Goal: Task Accomplishment & Management: Manage account settings

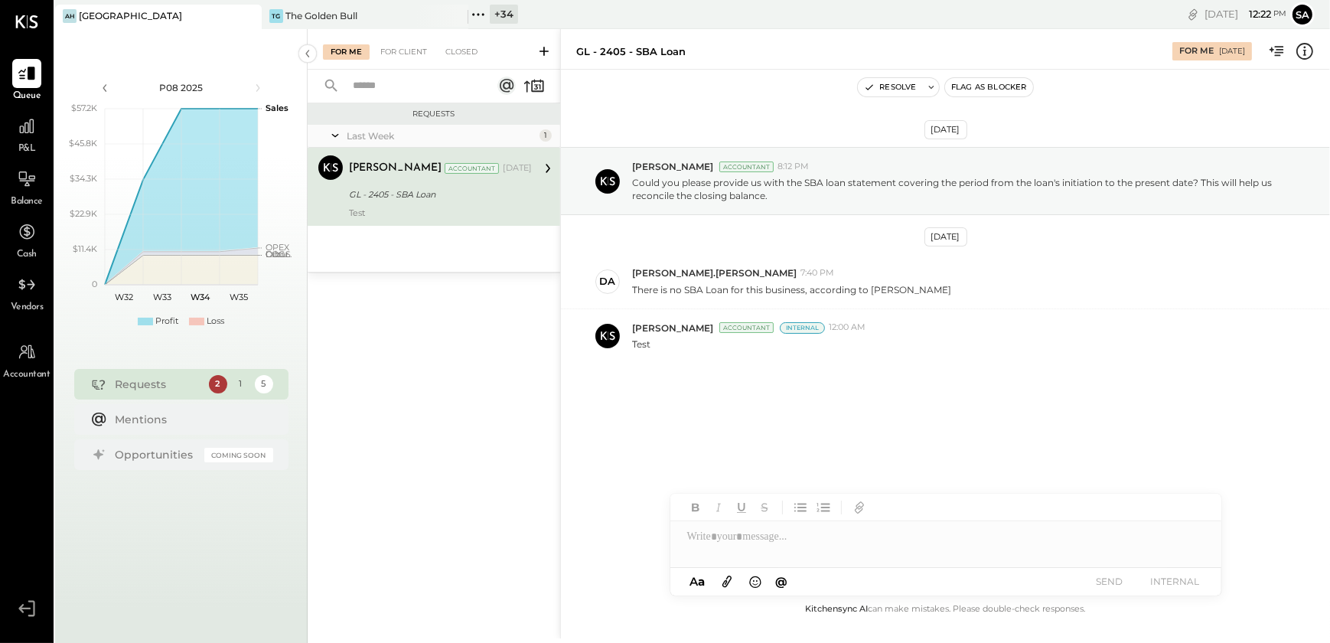
click at [820, 555] on div at bounding box center [946, 530] width 551 height 73
click at [385, 61] on div "For Me For Client Closed" at bounding box center [434, 49] width 253 height 41
click at [388, 55] on div "For Client" at bounding box center [404, 51] width 62 height 15
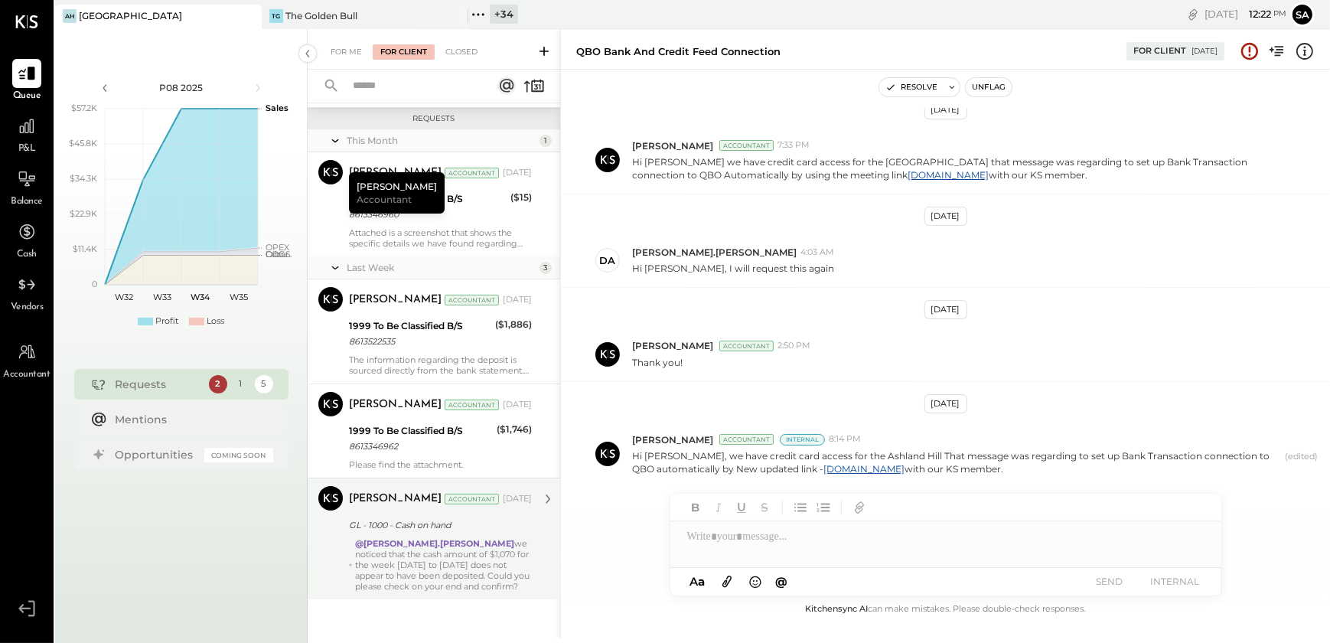
scroll to position [176, 0]
click at [494, 540] on div "@[PERSON_NAME].[PERSON_NAME] we noticed that the cash amount of $1,070 for the …" at bounding box center [443, 564] width 177 height 54
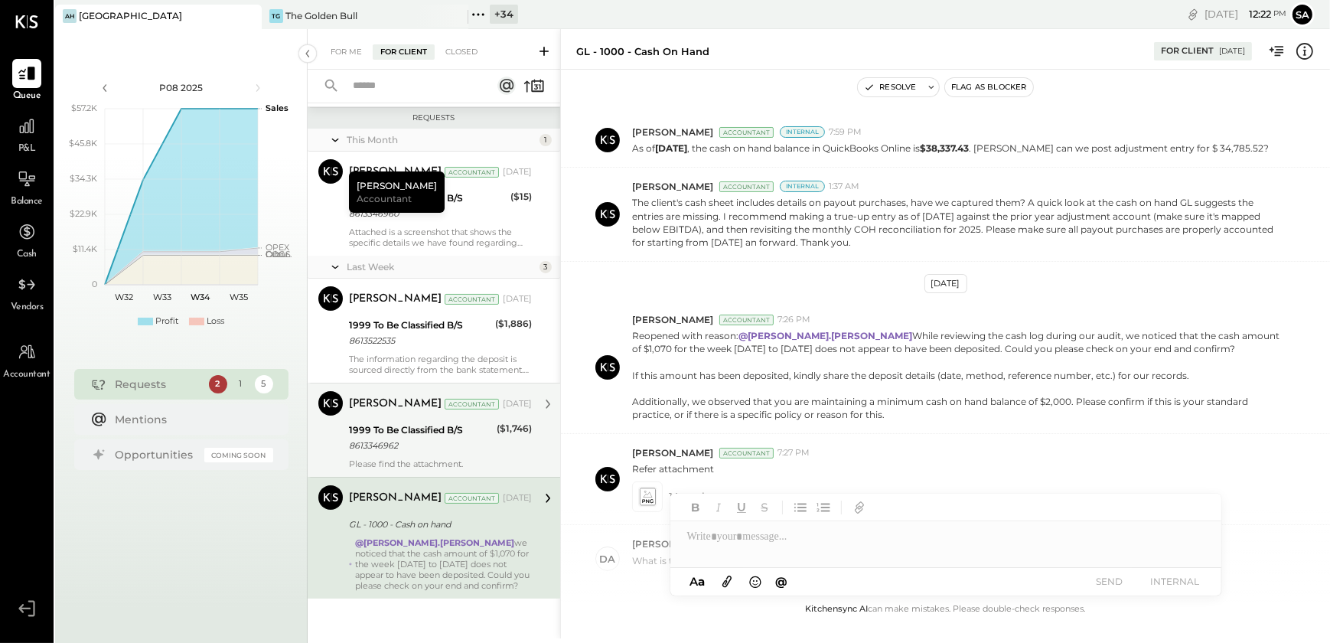
scroll to position [486, 0]
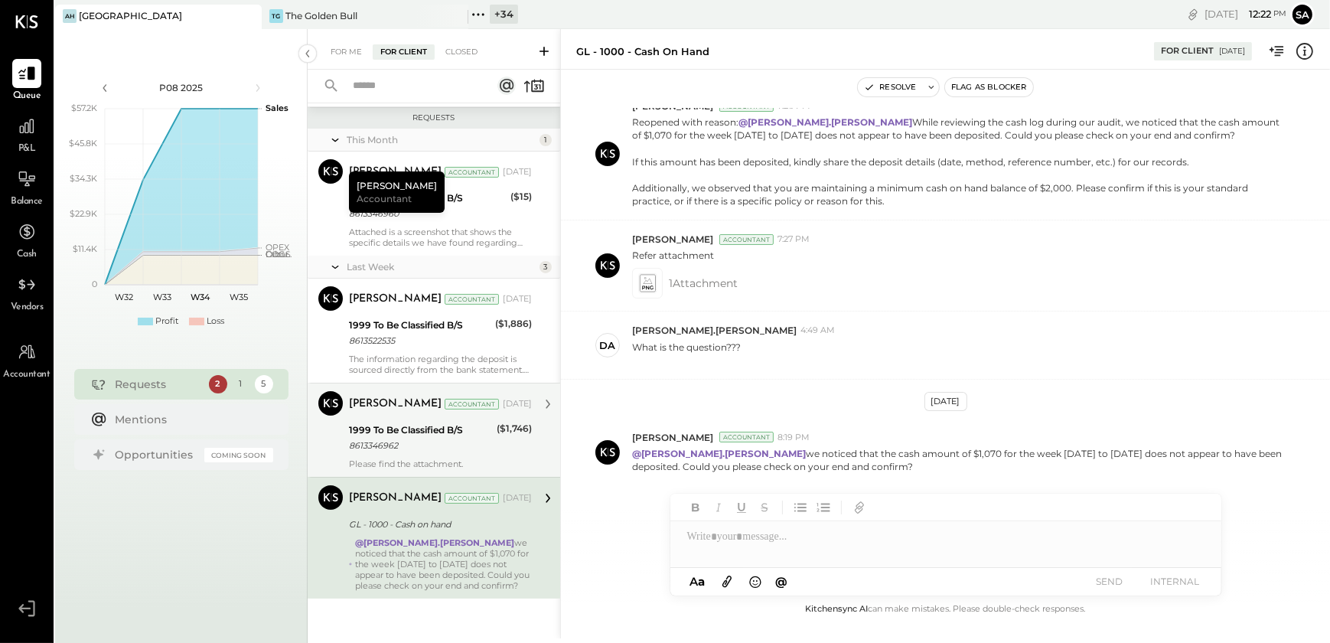
click at [487, 448] on div "8613346962" at bounding box center [420, 445] width 143 height 15
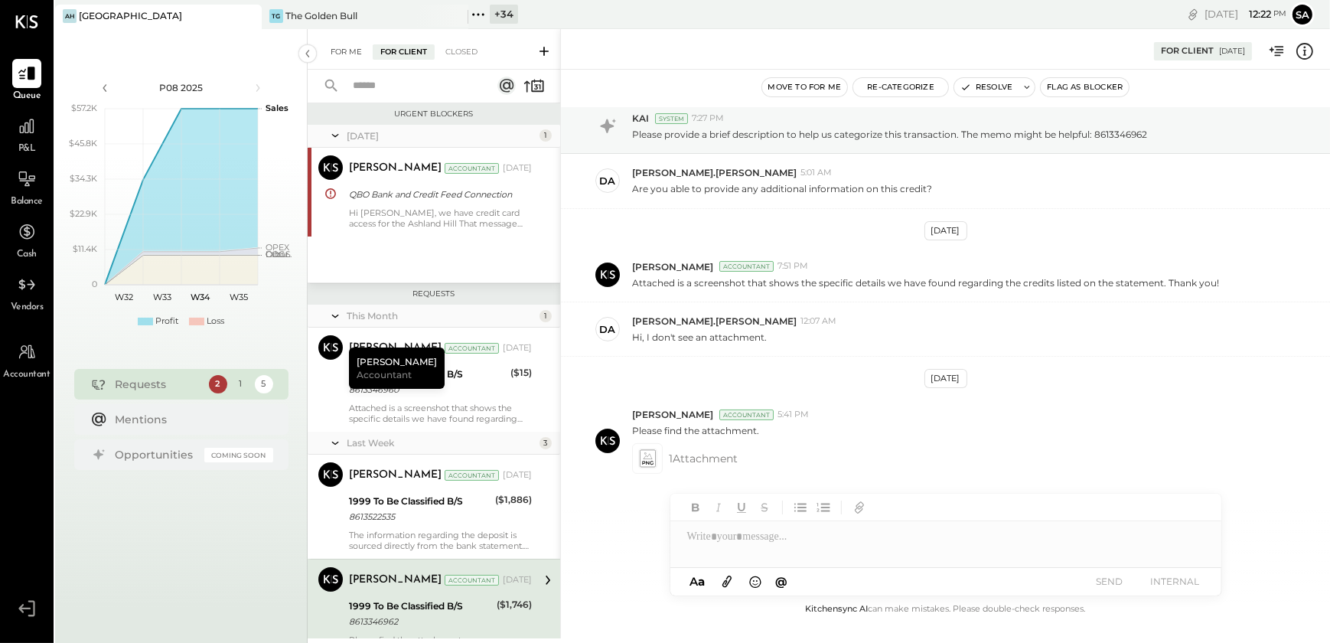
click at [328, 50] on div "For Me" at bounding box center [346, 51] width 47 height 15
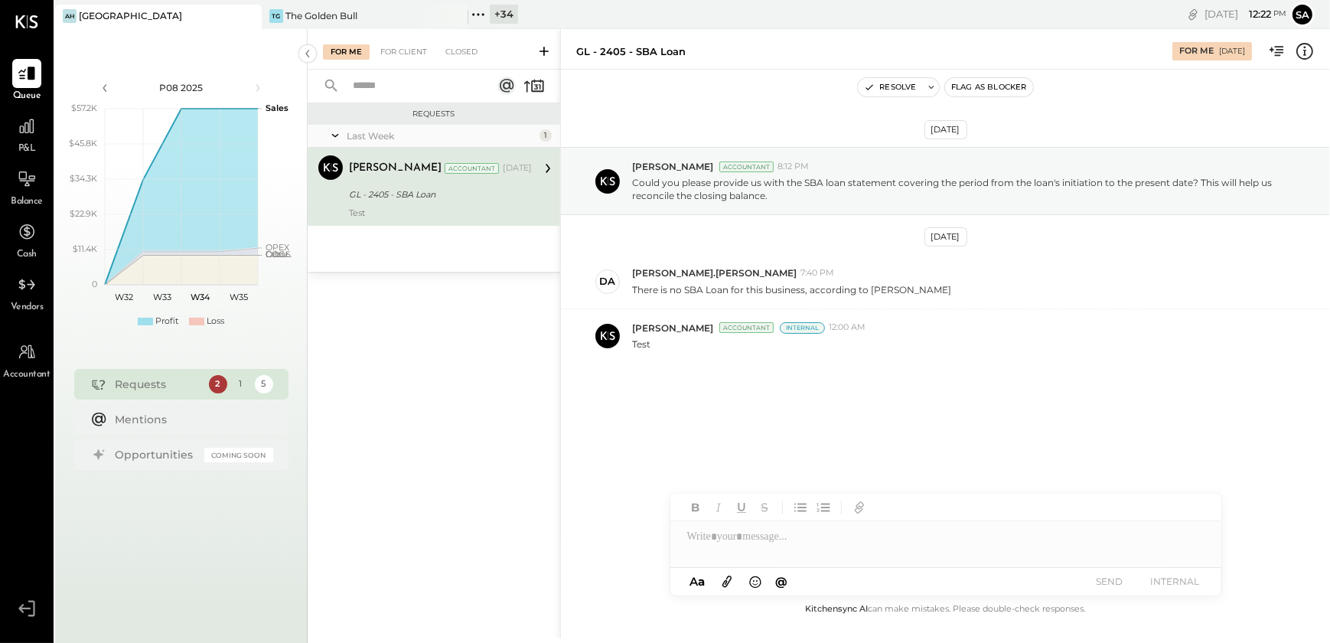
click at [782, 543] on div at bounding box center [946, 536] width 551 height 31
